Goal: Task Accomplishment & Management: Complete application form

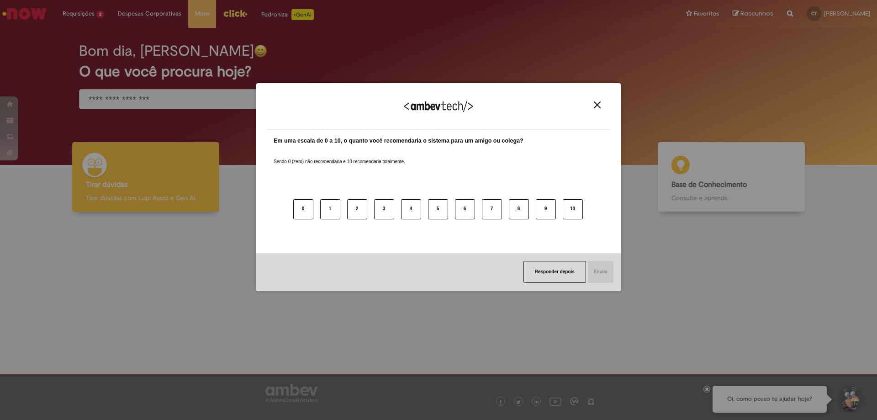
click at [597, 105] on img "Close" at bounding box center [597, 104] width 7 height 7
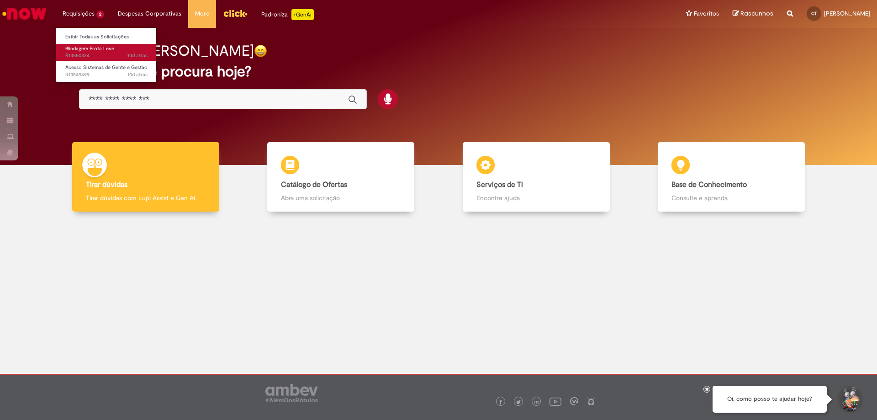
click at [108, 48] on span "Blindagem Frota Leve" at bounding box center [89, 48] width 49 height 7
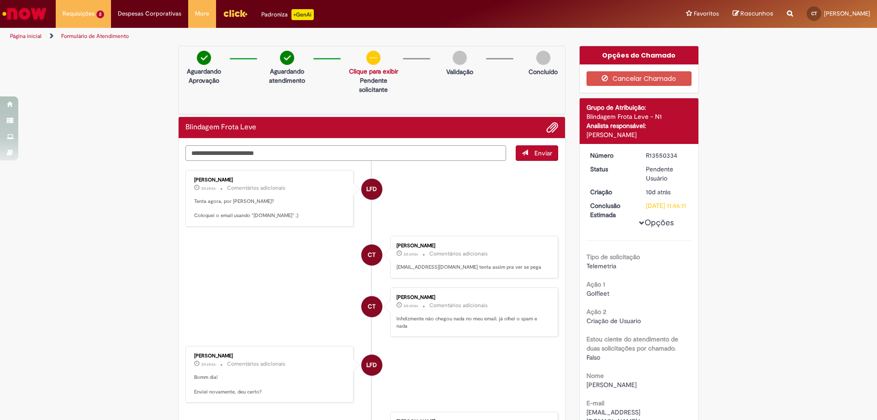
click at [431, 155] on textarea "Digite sua mensagem aqui..." at bounding box center [345, 153] width 321 height 16
type textarea "**********"
click at [540, 152] on span "Enviar" at bounding box center [543, 153] width 18 height 8
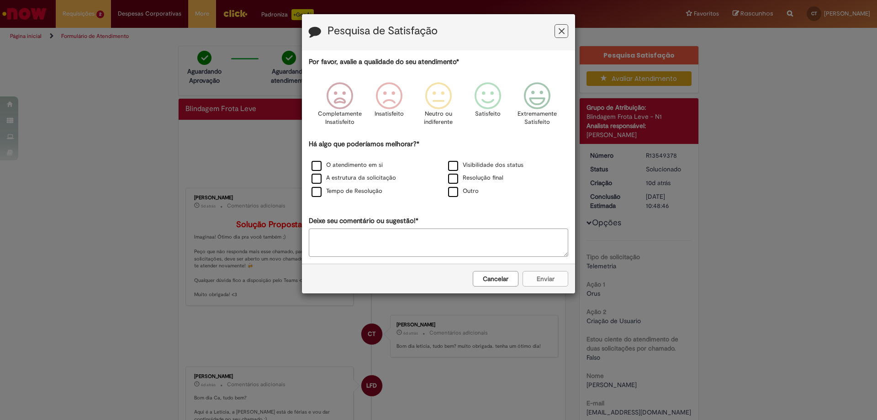
click at [515, 280] on button "Cancelar" at bounding box center [496, 279] width 46 height 16
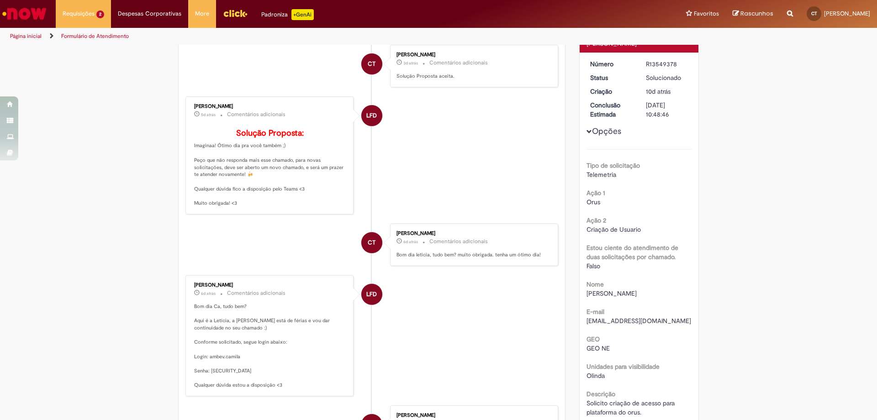
scroll to position [137, 0]
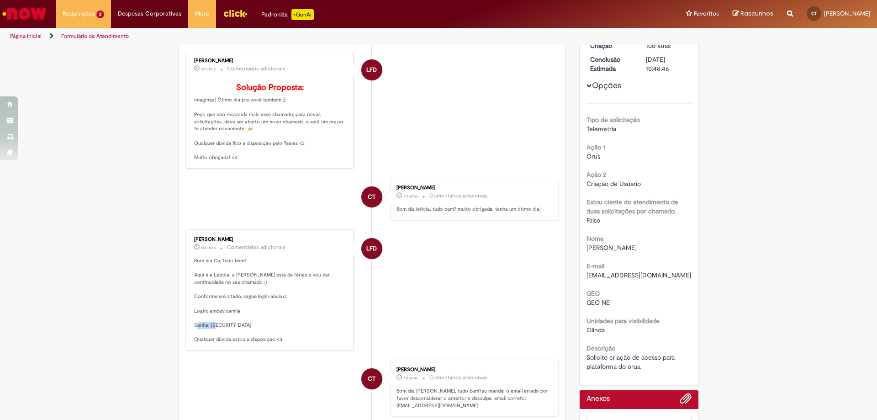
drag, startPoint x: 226, startPoint y: 341, endPoint x: 207, endPoint y: 336, distance: 19.2
click at [207, 336] on p "Bom dia Ca, tudo bem? Aqui é a Letícia, a Beatriz está de férias e vou dar cont…" at bounding box center [270, 300] width 152 height 86
copy p "ambev123"
click at [102, 56] on span "10d atrás 10 dias atrás R13550334" at bounding box center [106, 55] width 82 height 7
click at [102, 49] on span "Blindagem Frota Leve" at bounding box center [89, 48] width 49 height 7
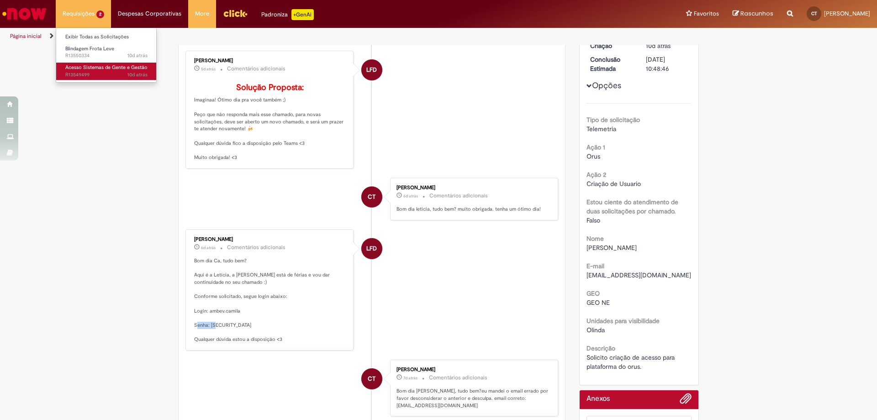
click at [112, 72] on span "10d atrás 10 dias atrás R13549499" at bounding box center [106, 74] width 82 height 7
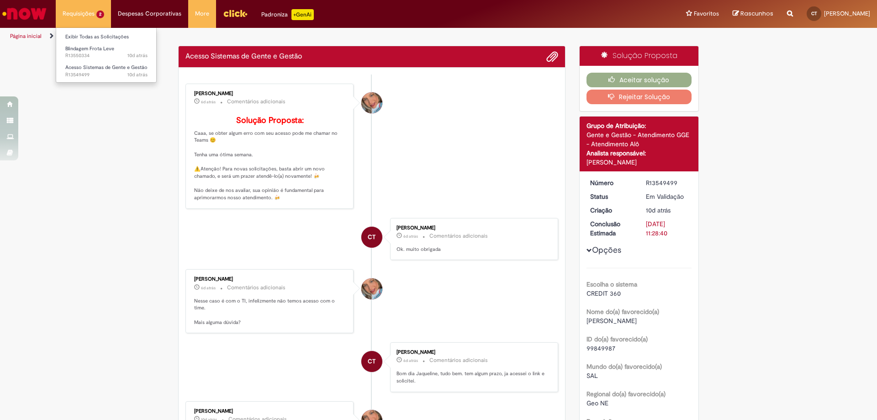
click at [89, 11] on li "Requisições 2 Exibir Todas as Solicitações Blindagem Frota Leve 10d atrás 10 di…" at bounding box center [83, 13] width 55 height 27
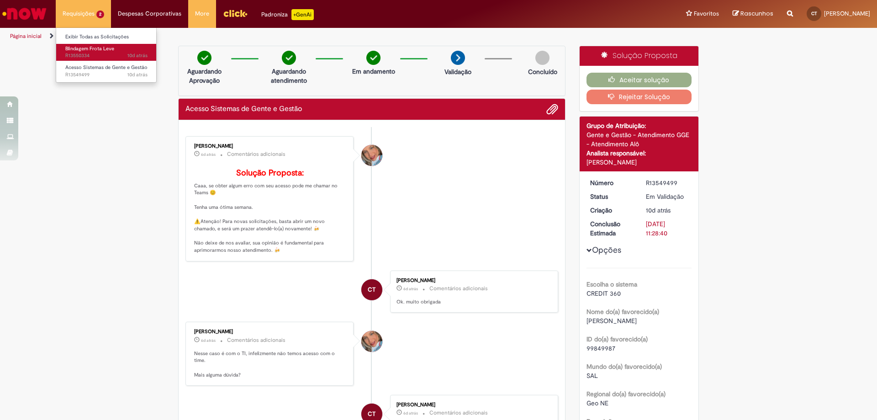
click at [100, 46] on span "Blindagem Frota Leve" at bounding box center [89, 48] width 49 height 7
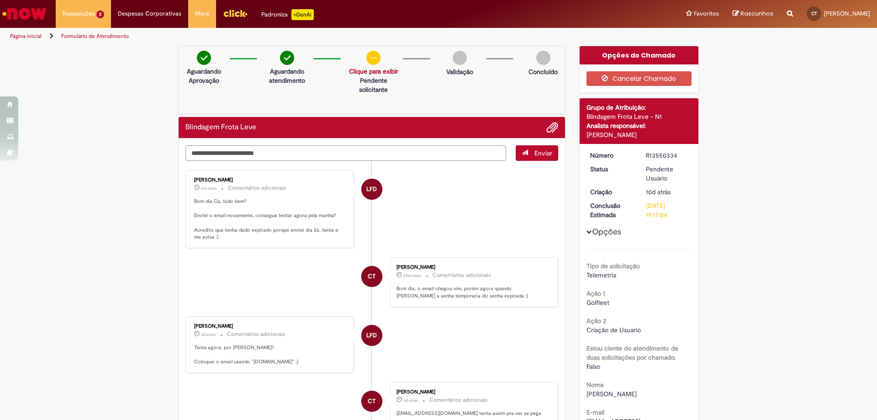
click at [281, 156] on textarea "Digite sua mensagem aqui..." at bounding box center [345, 153] width 321 height 16
type textarea "**********"
click at [549, 128] on span "Adicionar anexos" at bounding box center [552, 127] width 11 height 11
click at [547, 132] on span "Adicionar anexos" at bounding box center [552, 127] width 11 height 11
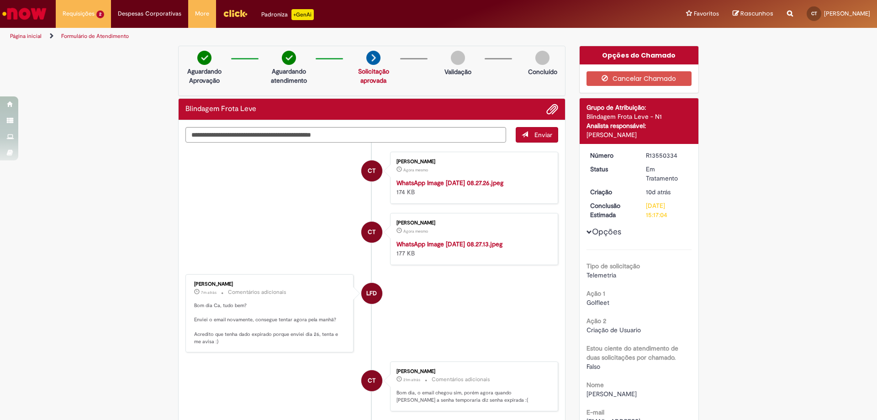
click at [533, 128] on button "Enviar" at bounding box center [536, 135] width 42 height 16
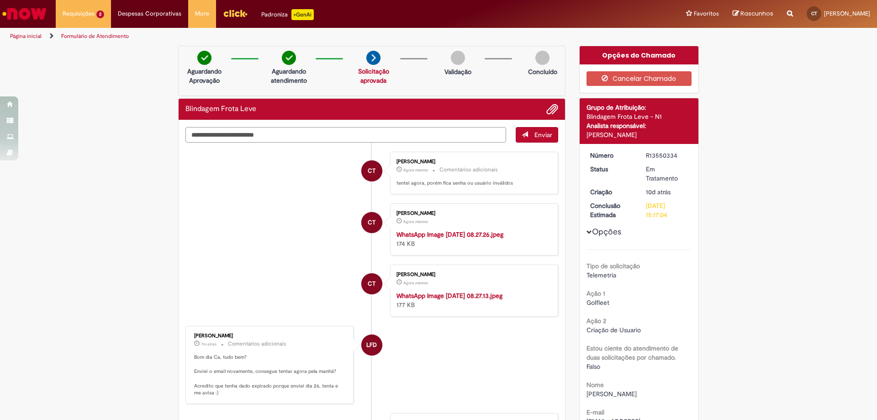
click at [378, 136] on textarea "Digite sua mensagem aqui..." at bounding box center [345, 135] width 321 height 16
type textarea "*"
click at [378, 136] on textarea "**********" at bounding box center [345, 135] width 321 height 16
type textarea "**********"
click at [534, 135] on span "Enviar" at bounding box center [543, 135] width 18 height 8
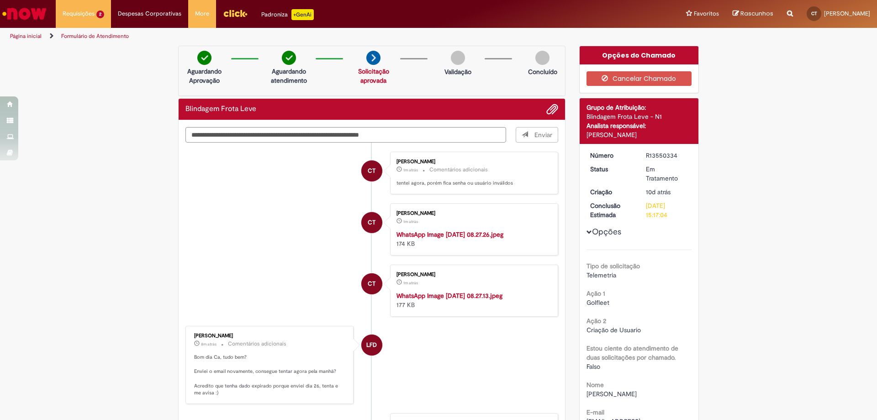
click at [441, 230] on img "Histórico de tíquete" at bounding box center [472, 230] width 152 height 0
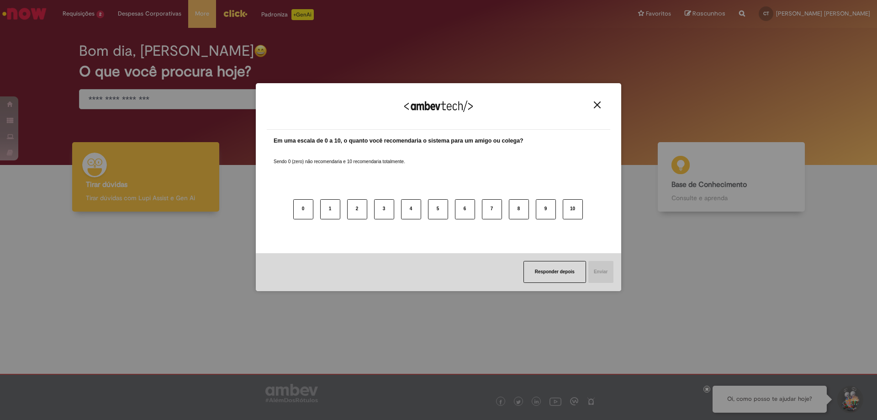
click at [598, 107] on img "Close" at bounding box center [597, 104] width 7 height 7
